Goal: Task Accomplishment & Management: Manage account settings

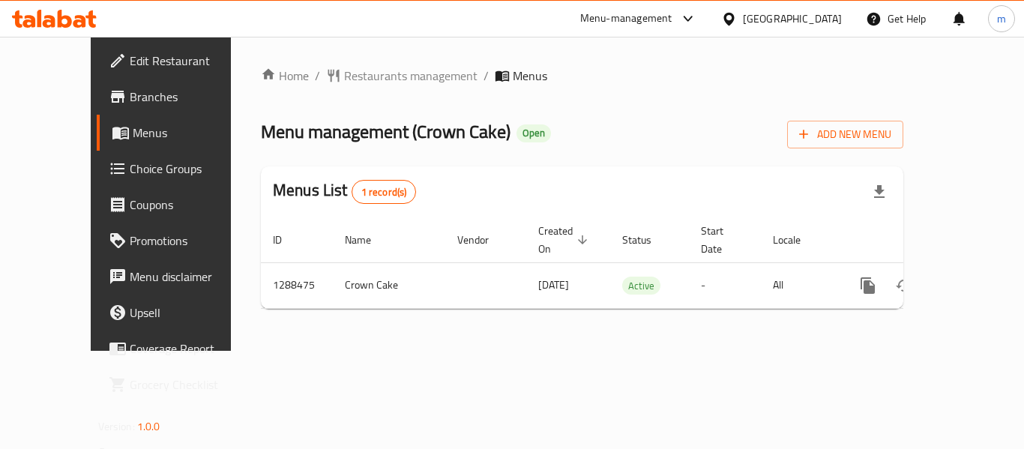
click at [130, 164] on span "Choice Groups" at bounding box center [190, 169] width 120 height 18
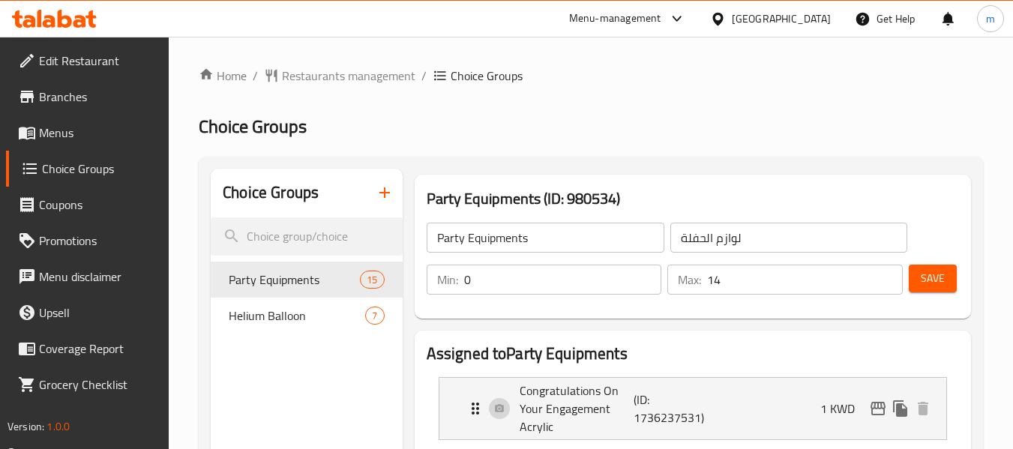
scroll to position [75, 0]
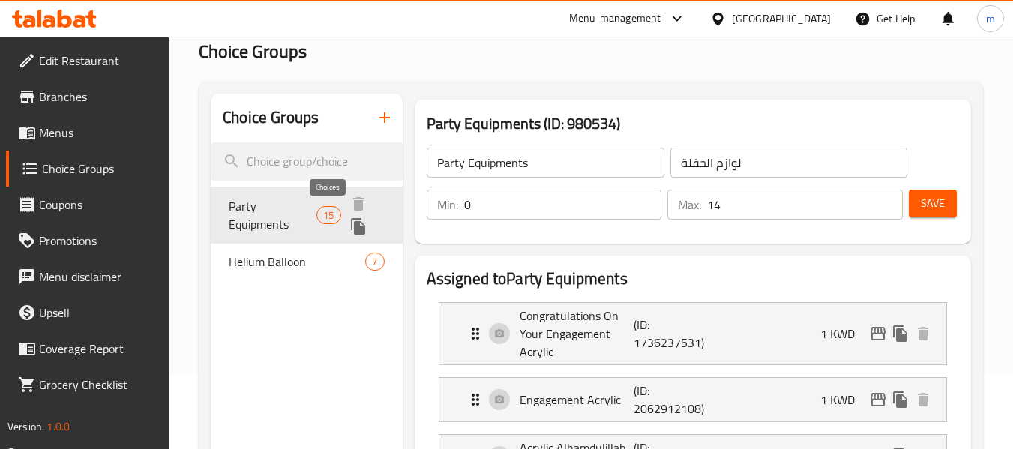
click at [319, 215] on span "15" at bounding box center [328, 215] width 22 height 14
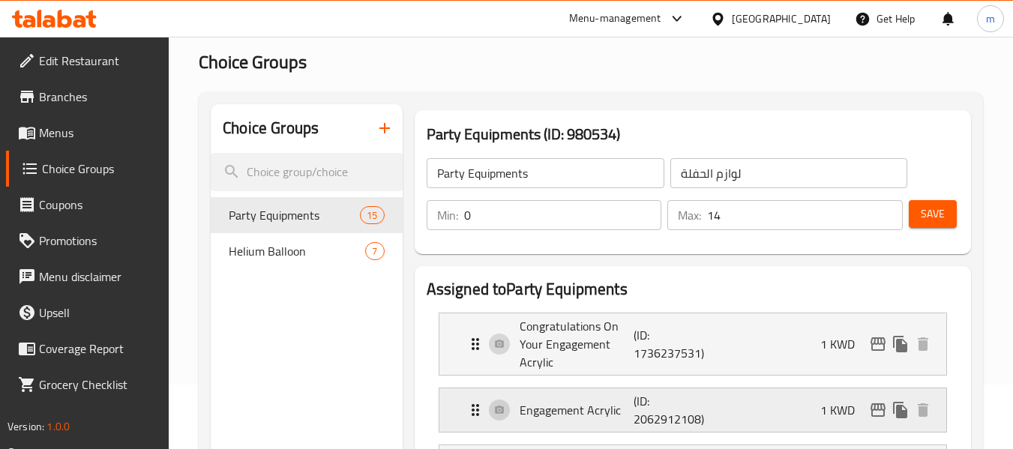
scroll to position [0, 0]
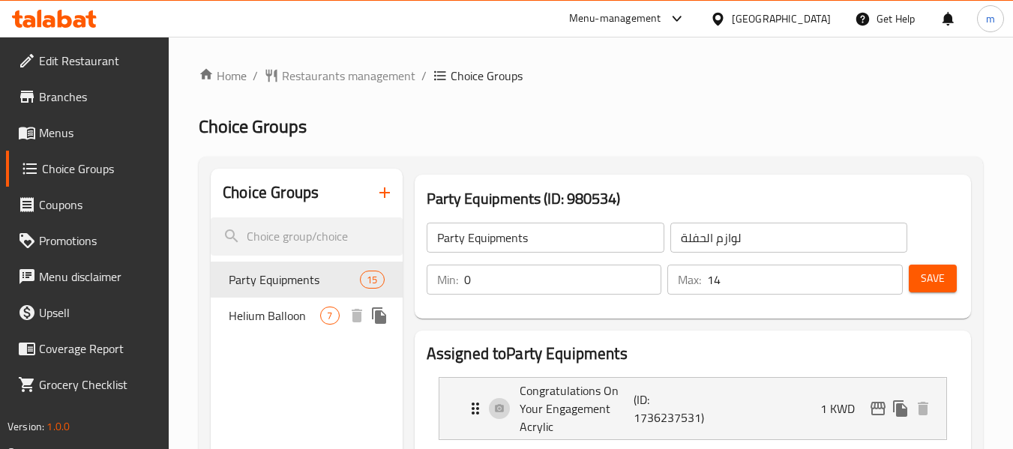
click at [327, 304] on div "Helium Balloon 7" at bounding box center [306, 316] width 191 height 36
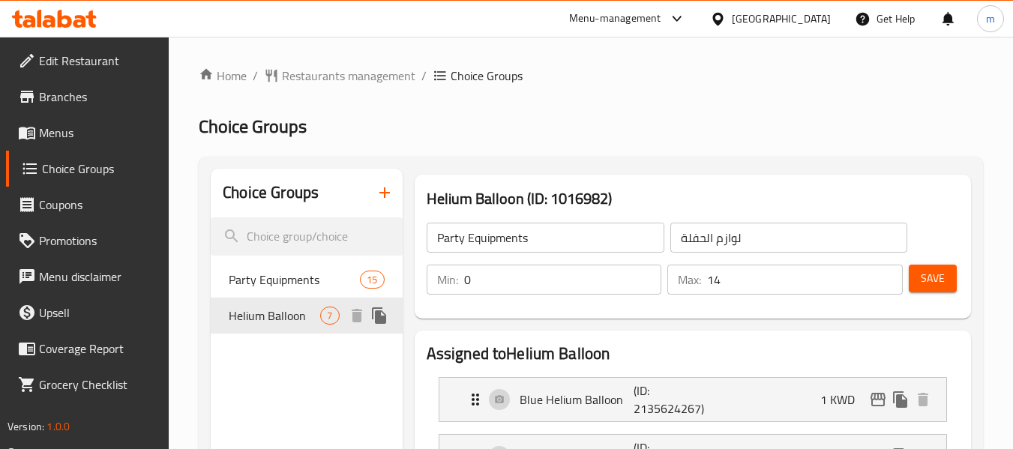
type input "Helium Balloon"
type input "بالون هيليوم"
type input "7"
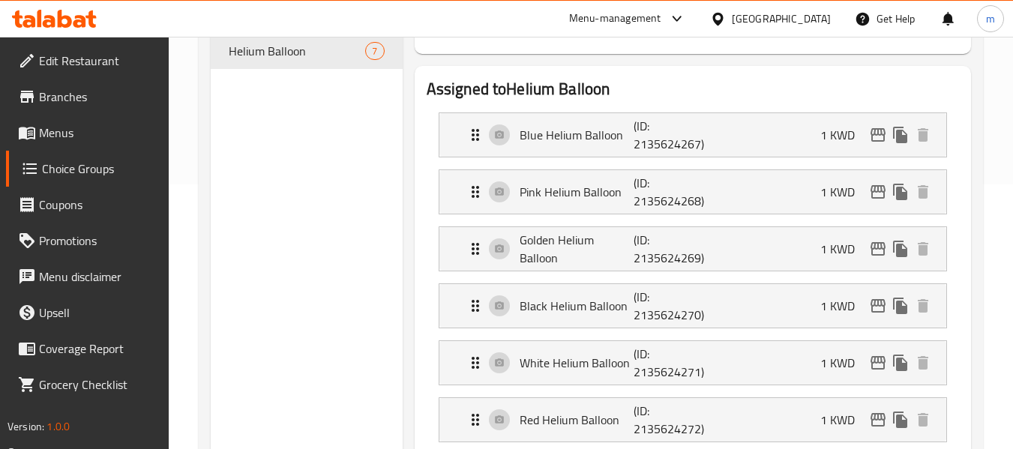
scroll to position [225, 0]
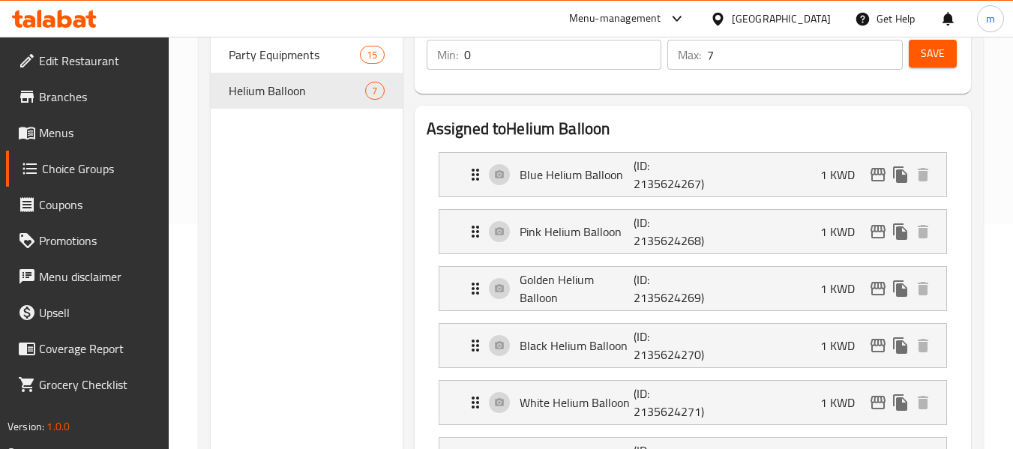
click at [803, 12] on div "[GEOGRAPHIC_DATA]" at bounding box center [780, 18] width 99 height 16
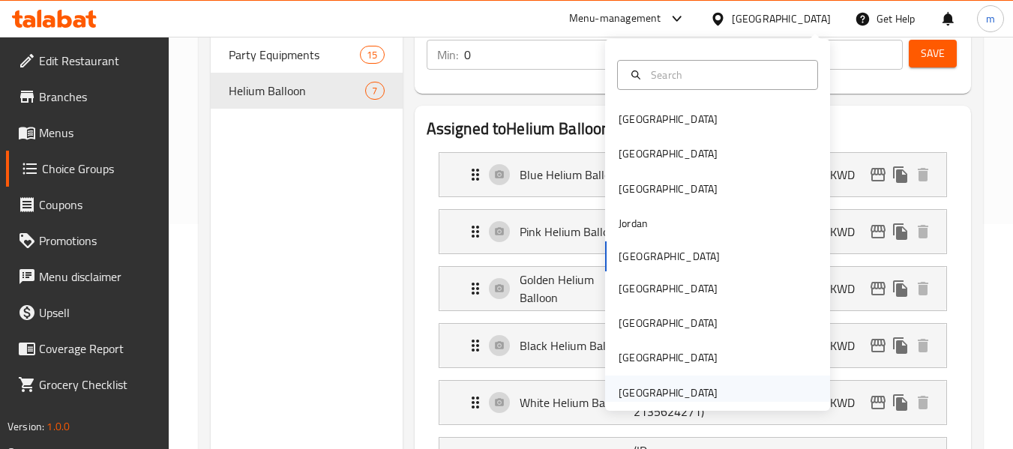
click at [666, 384] on div "[GEOGRAPHIC_DATA]" at bounding box center [667, 392] width 99 height 16
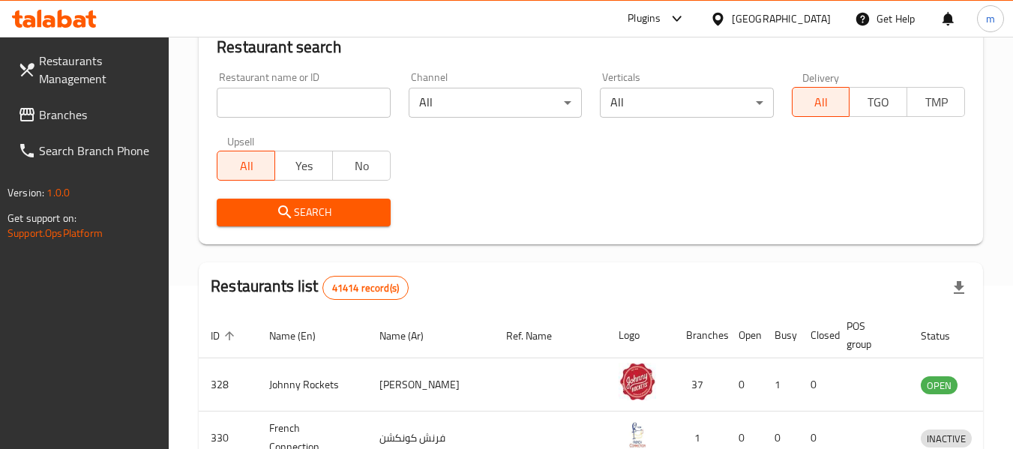
scroll to position [225, 0]
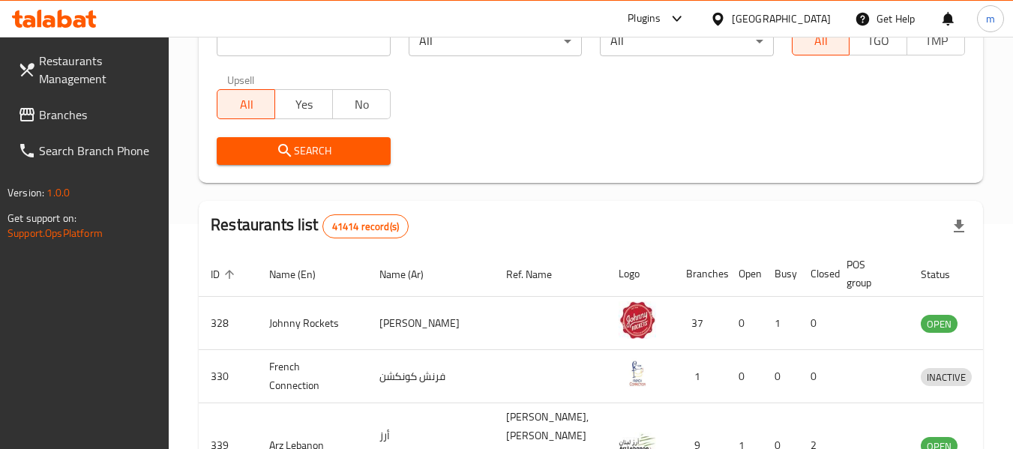
click at [165, 100] on link "Branches" at bounding box center [87, 115] width 163 height 36
